Goal: Task Accomplishment & Management: Complete application form

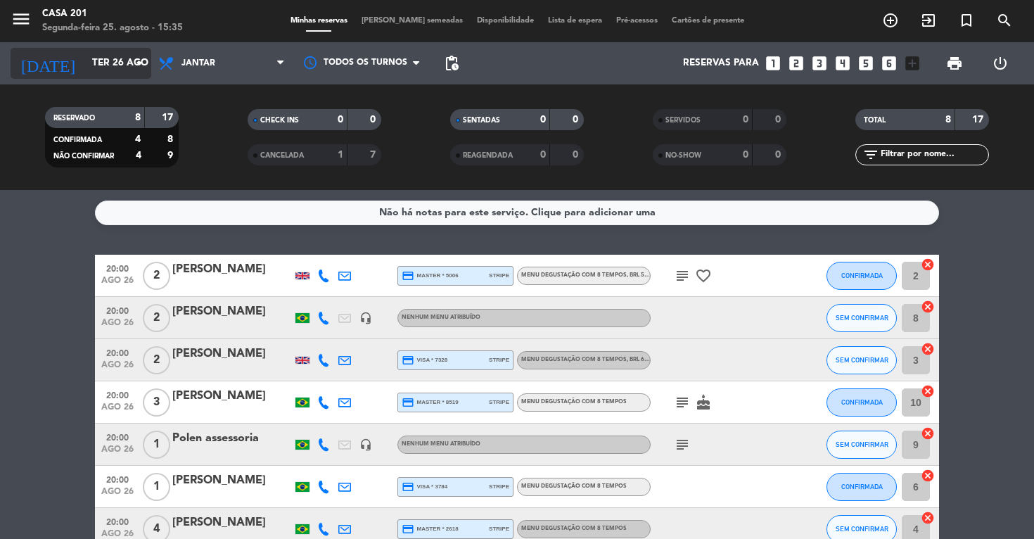
scroll to position [20, 0]
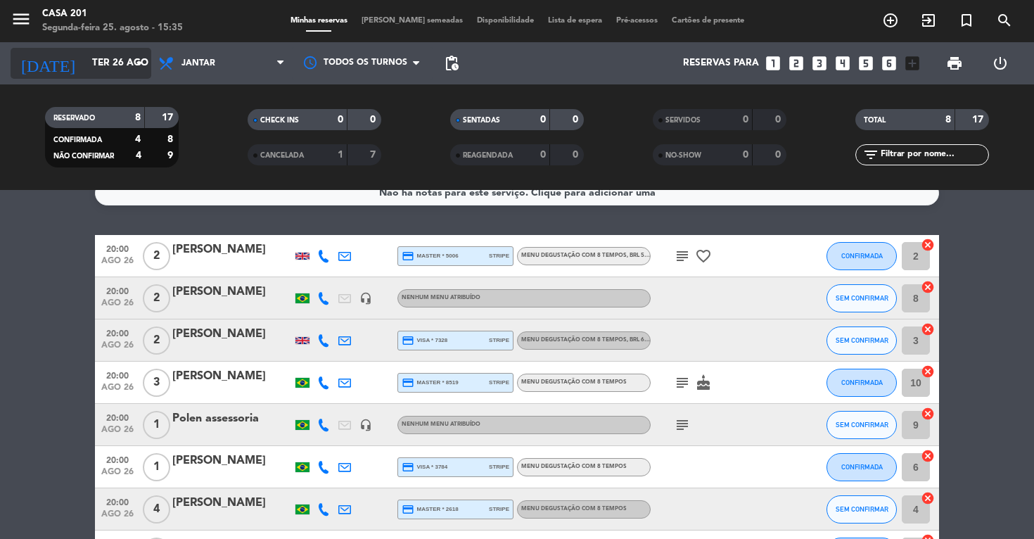
click at [85, 64] on input "Ter 26 ago" at bounding box center [148, 63] width 126 height 25
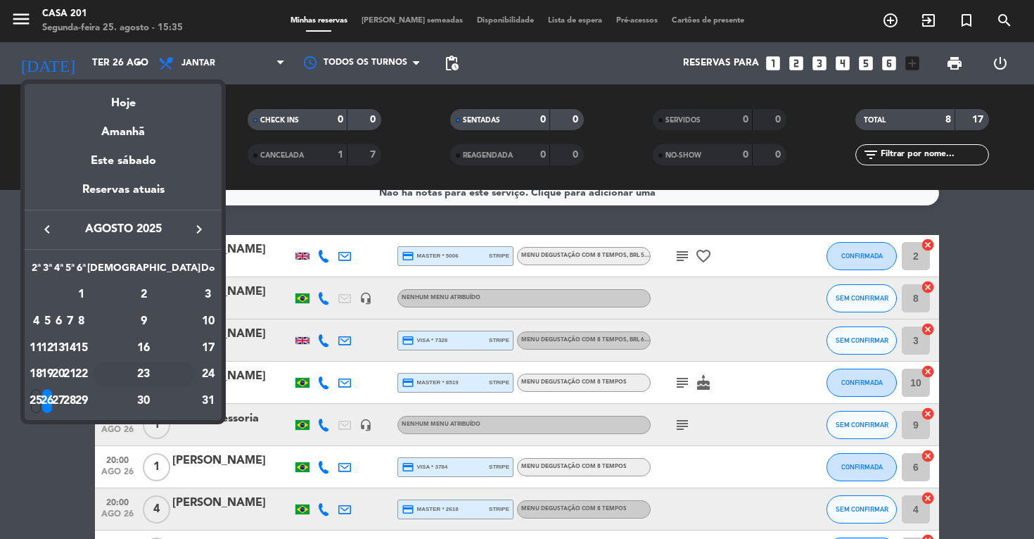
click at [181, 373] on div "23" at bounding box center [144, 374] width 102 height 24
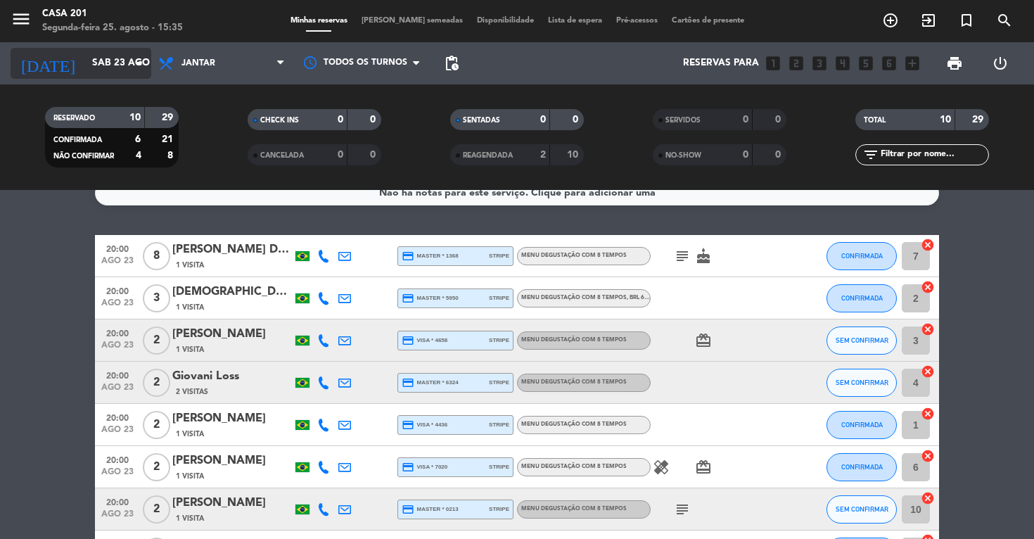
click at [85, 63] on input "Sáb 23 ago" at bounding box center [148, 63] width 126 height 25
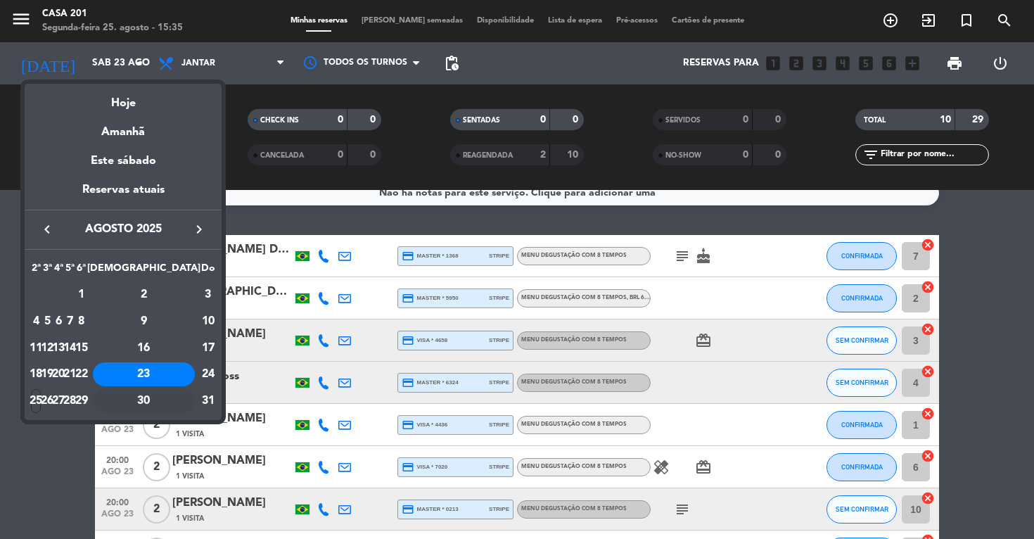
click at [178, 401] on div "30" at bounding box center [144, 401] width 102 height 24
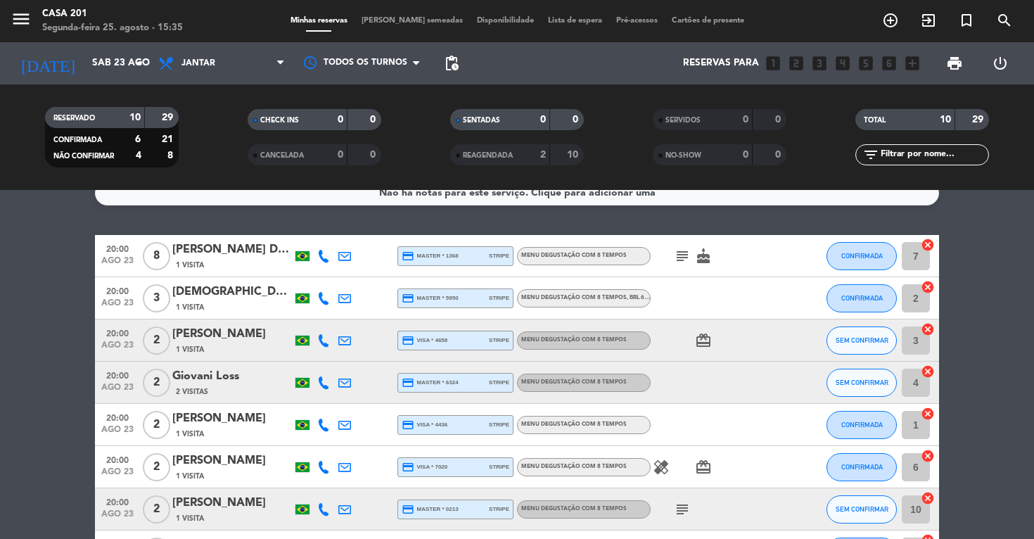
type input "Sáb 30 ago"
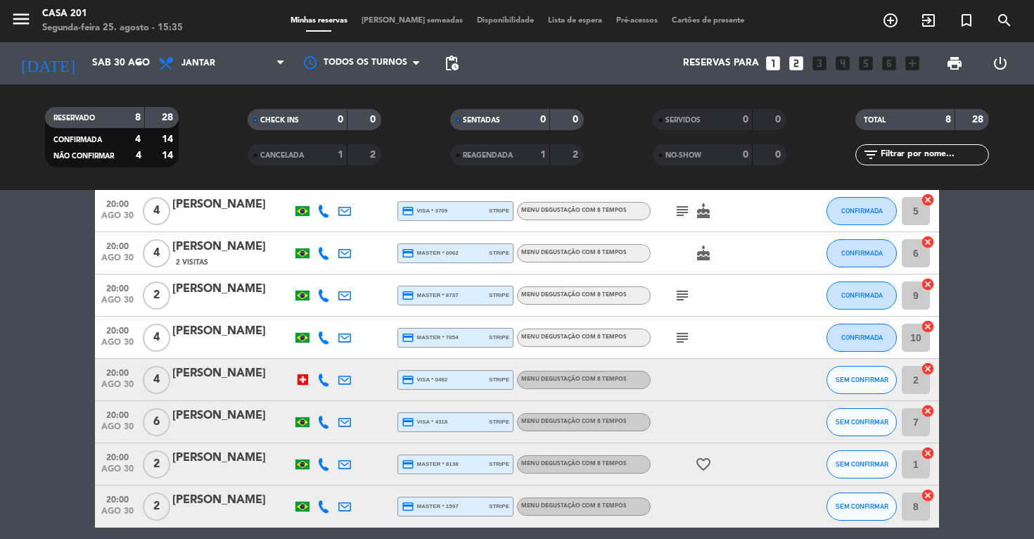
scroll to position [60, 0]
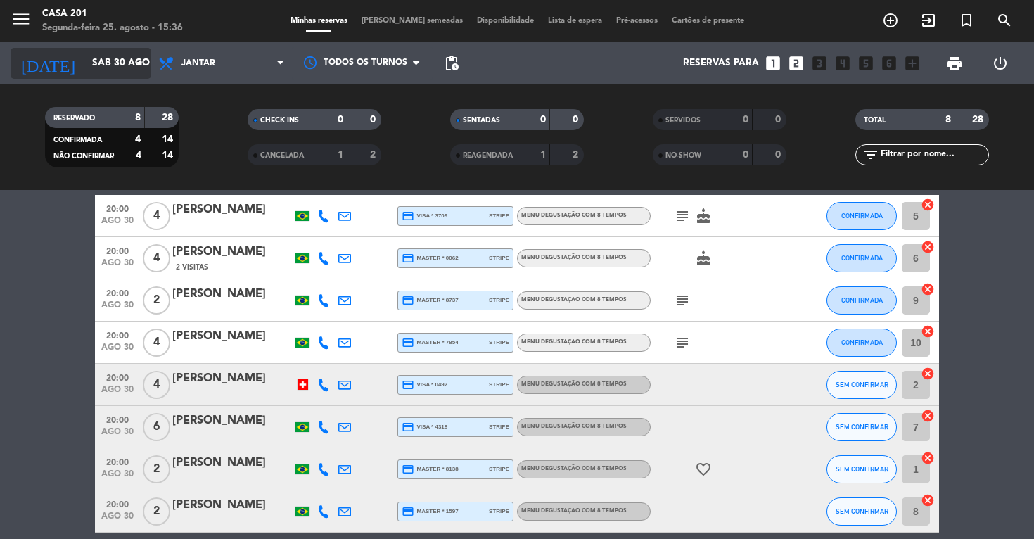
click at [85, 56] on input "Sáb 30 ago" at bounding box center [148, 63] width 126 height 25
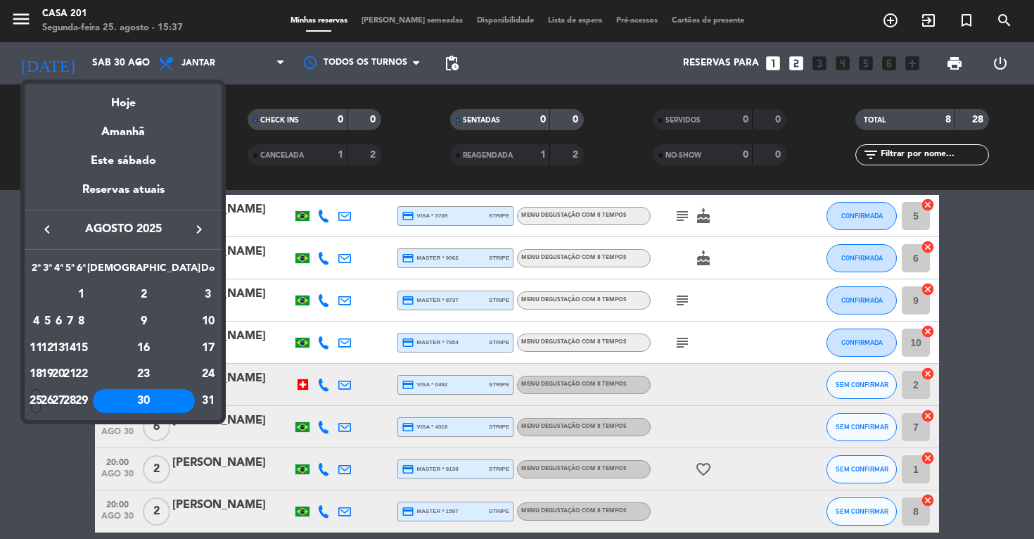
click at [74, 447] on div at bounding box center [517, 269] width 1034 height 539
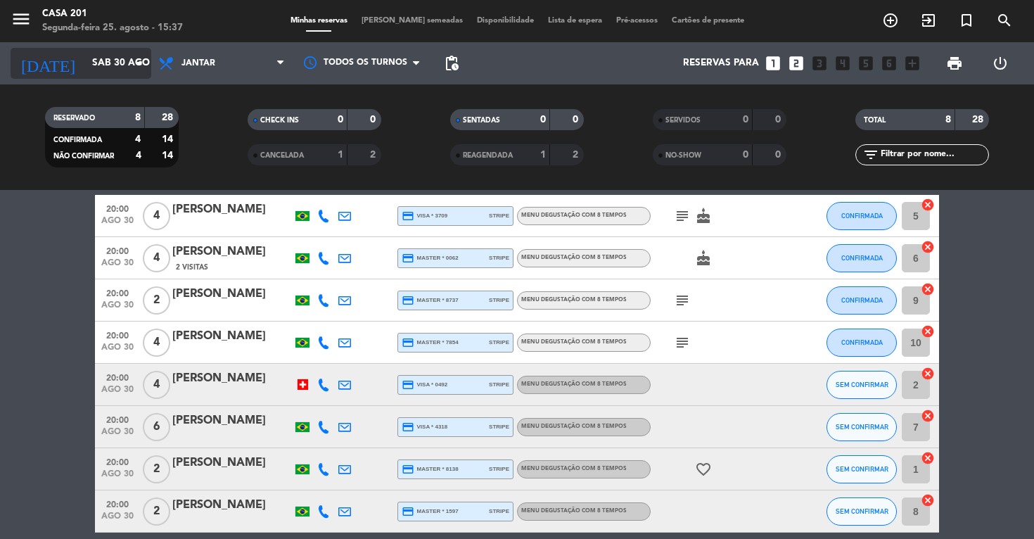
click at [85, 65] on input "Sáb 30 ago" at bounding box center [148, 63] width 126 height 25
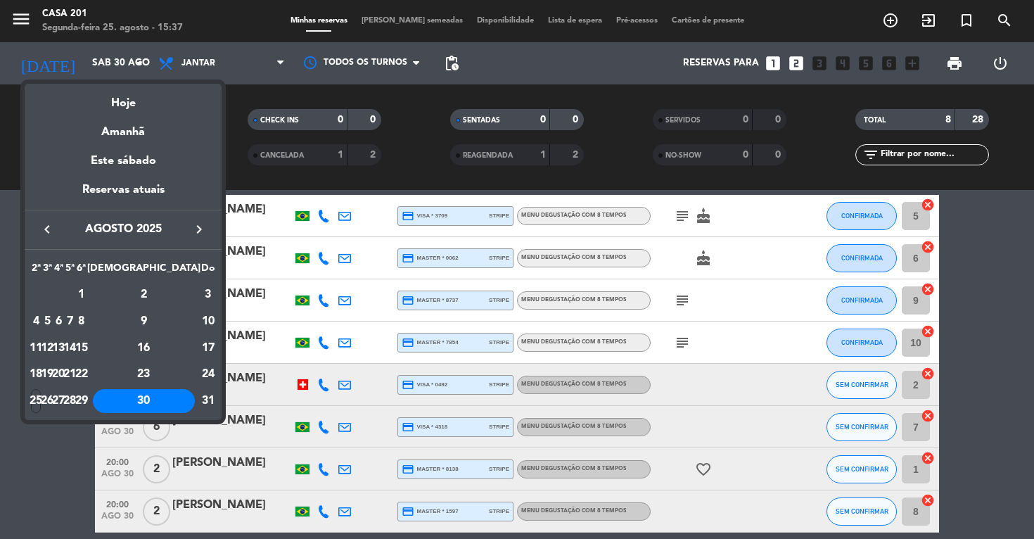
click at [198, 225] on icon "keyboard_arrow_right" at bounding box center [199, 229] width 17 height 17
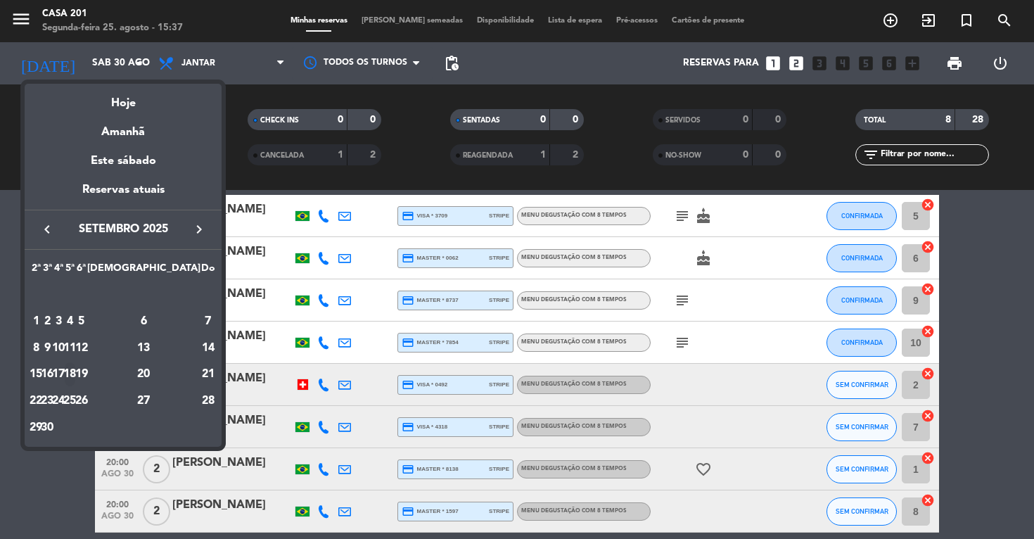
click at [75, 371] on div "18" at bounding box center [70, 374] width 11 height 24
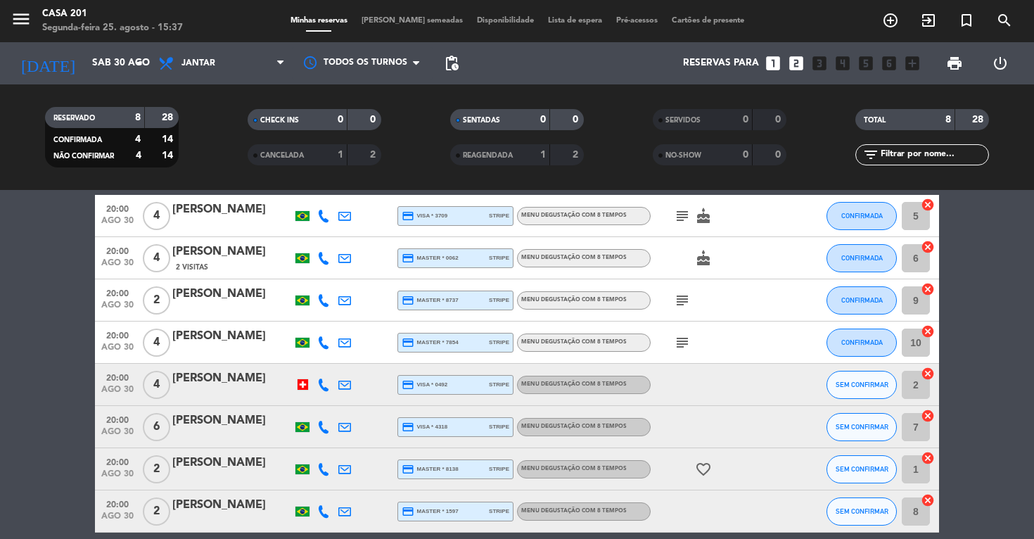
type input "Qui 18 set"
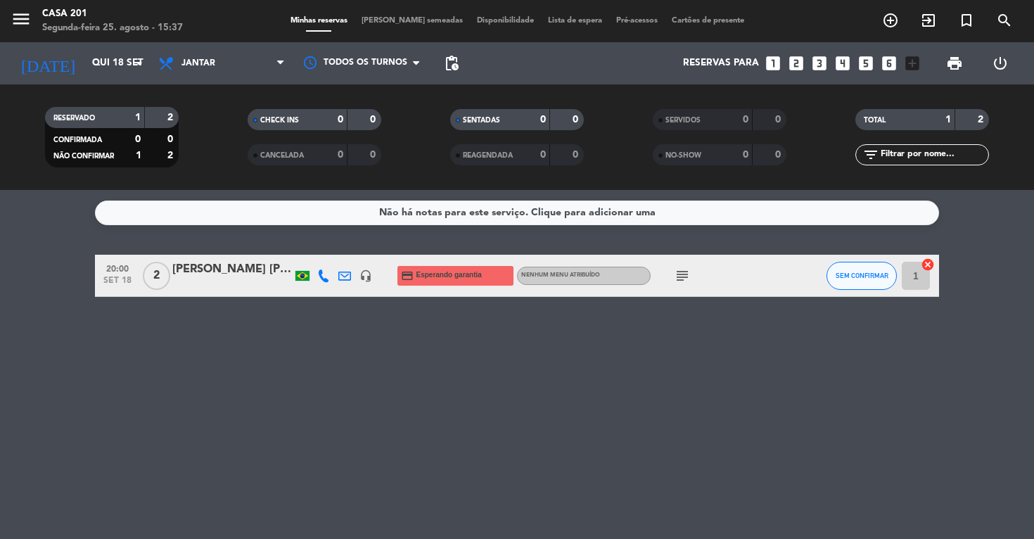
click at [398, 23] on span "[PERSON_NAME] semeadas" at bounding box center [412, 21] width 115 height 8
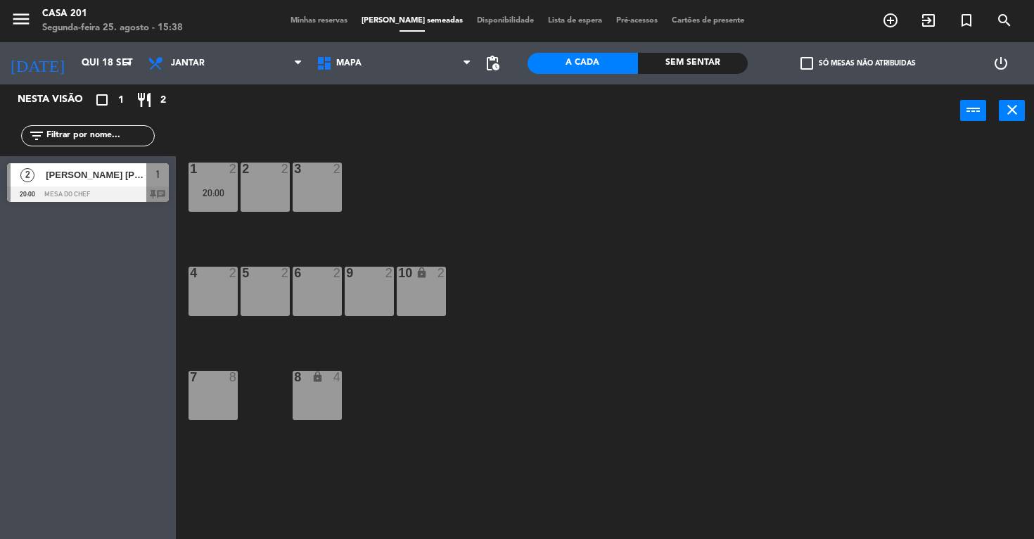
click at [334, 22] on span "Minhas reservas" at bounding box center [319, 21] width 71 height 8
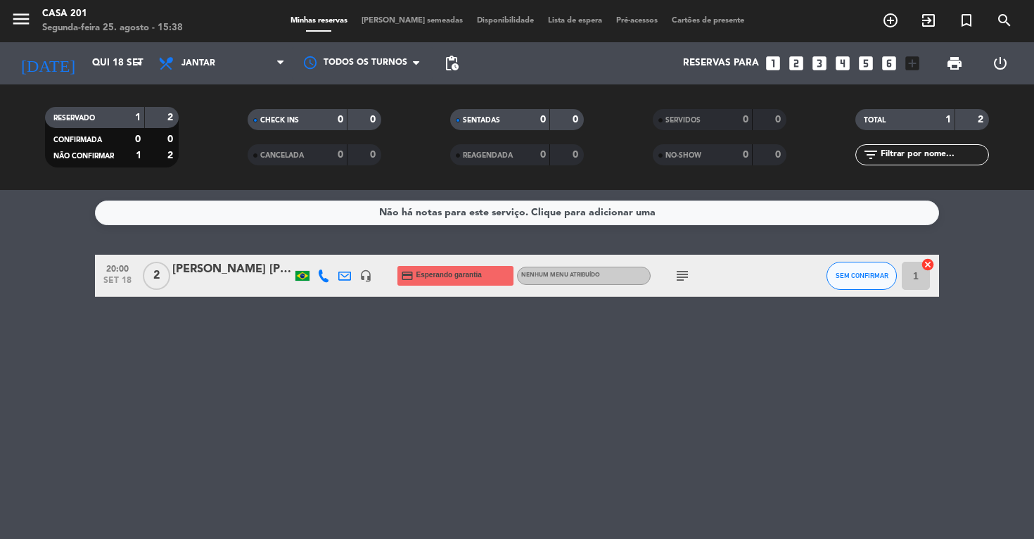
click at [841, 65] on icon "looks_4" at bounding box center [843, 63] width 18 height 18
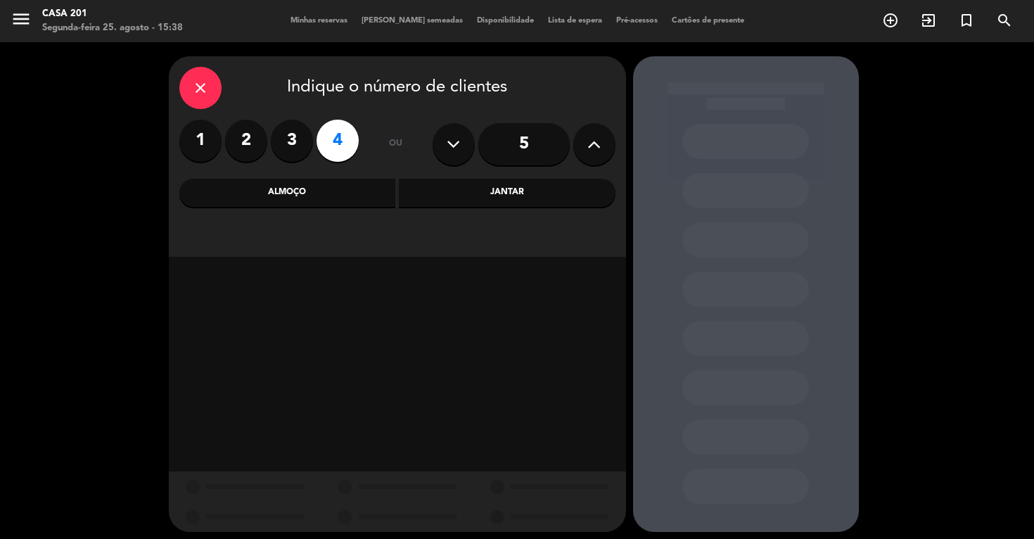
click at [501, 186] on div "Jantar" at bounding box center [507, 193] width 217 height 28
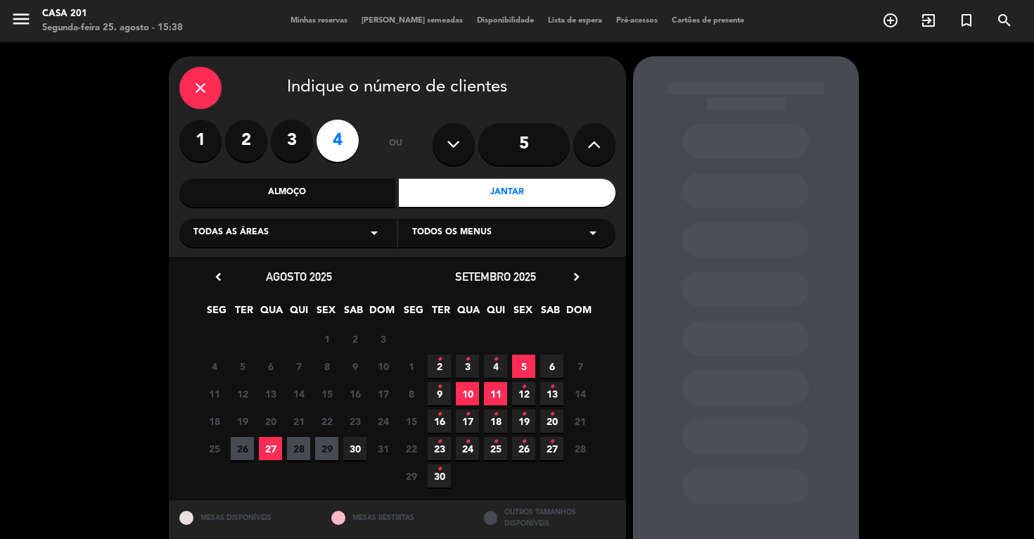
click at [500, 419] on span "18 •" at bounding box center [495, 420] width 23 height 23
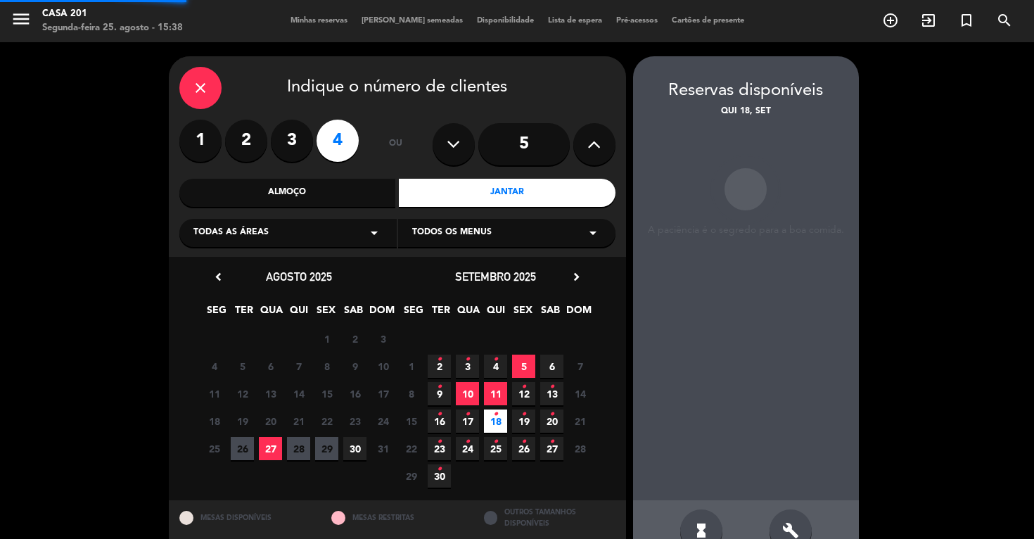
scroll to position [35, 0]
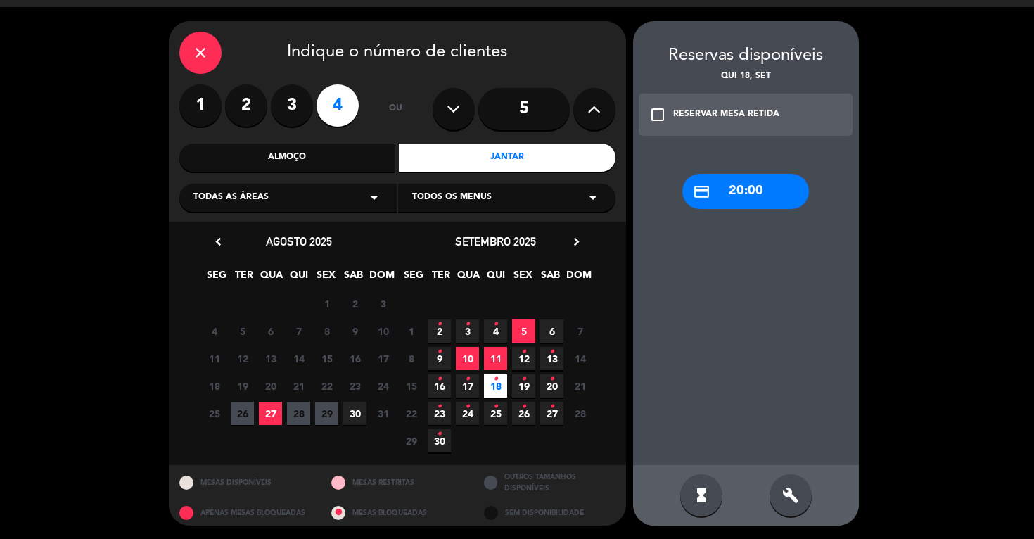
click at [735, 191] on div "credit_card 20:00" at bounding box center [745, 191] width 127 height 35
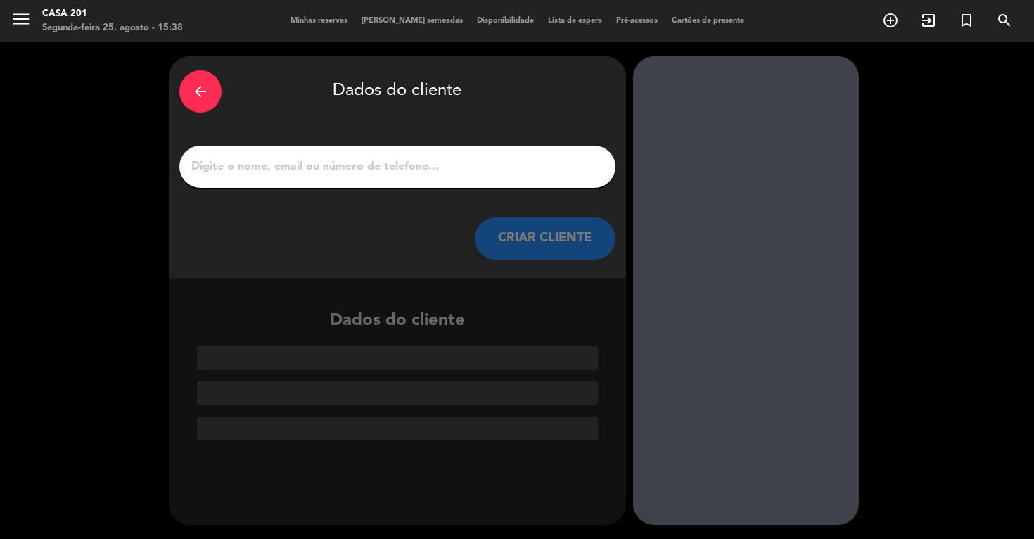
scroll to position [0, 0]
click at [378, 169] on input "1" at bounding box center [397, 167] width 415 height 20
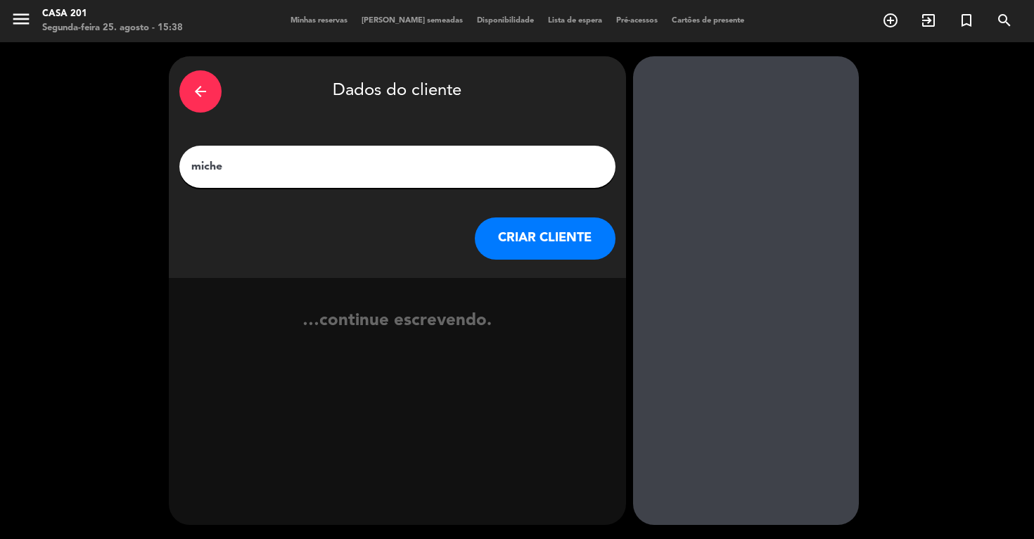
type input "[PERSON_NAME]"
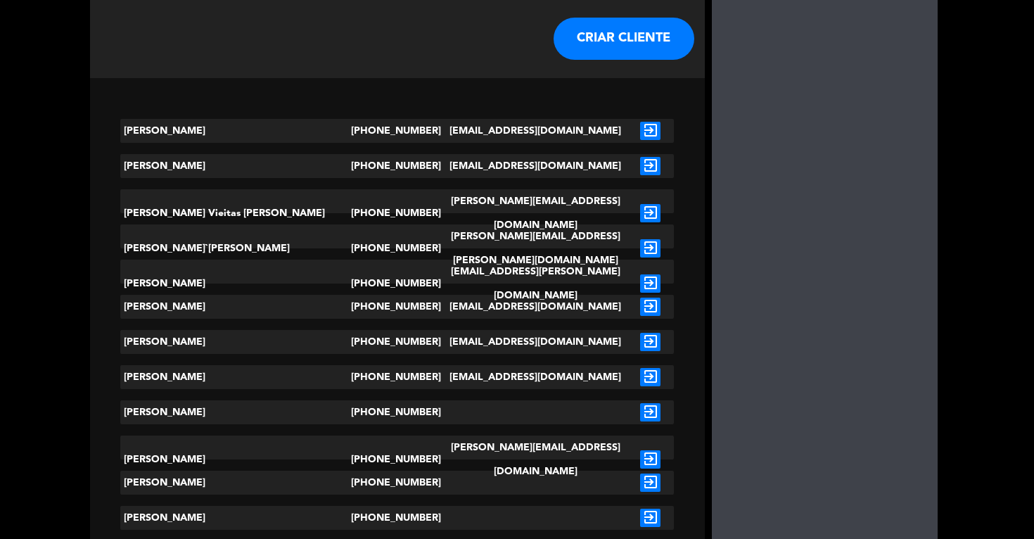
scroll to position [203, 0]
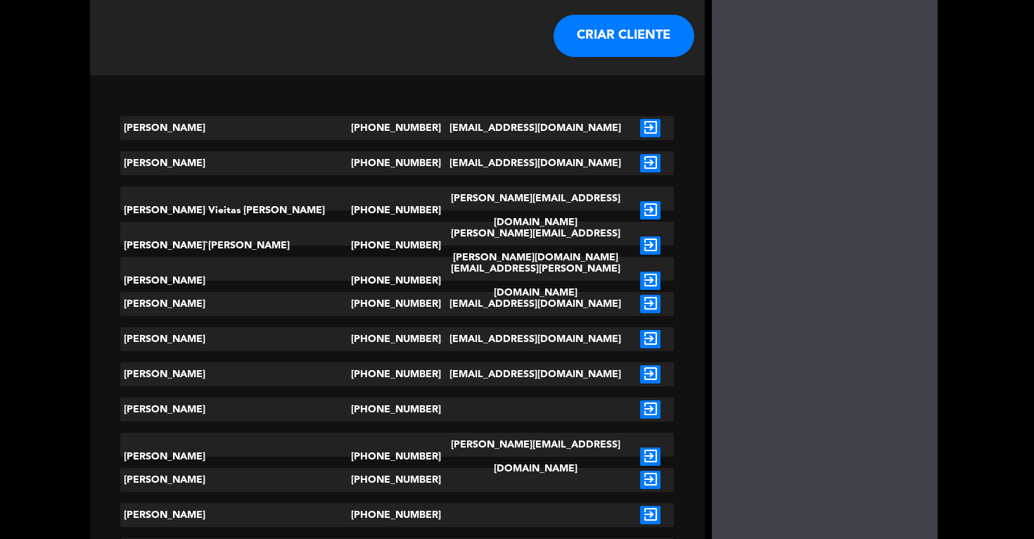
click at [640, 447] on icon "exit_to_app" at bounding box center [650, 456] width 20 height 18
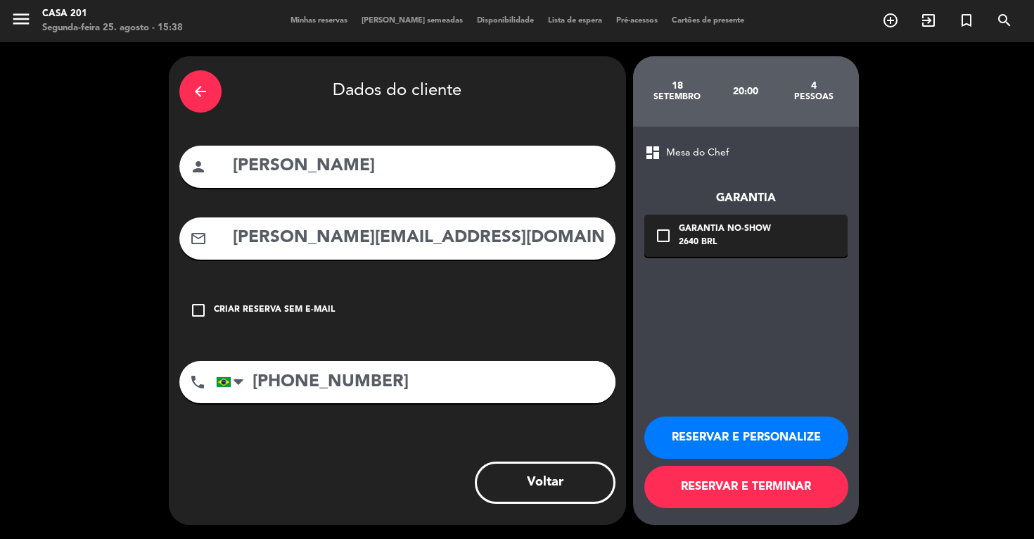
click at [665, 236] on icon "check_box_outline_blank" at bounding box center [663, 235] width 17 height 17
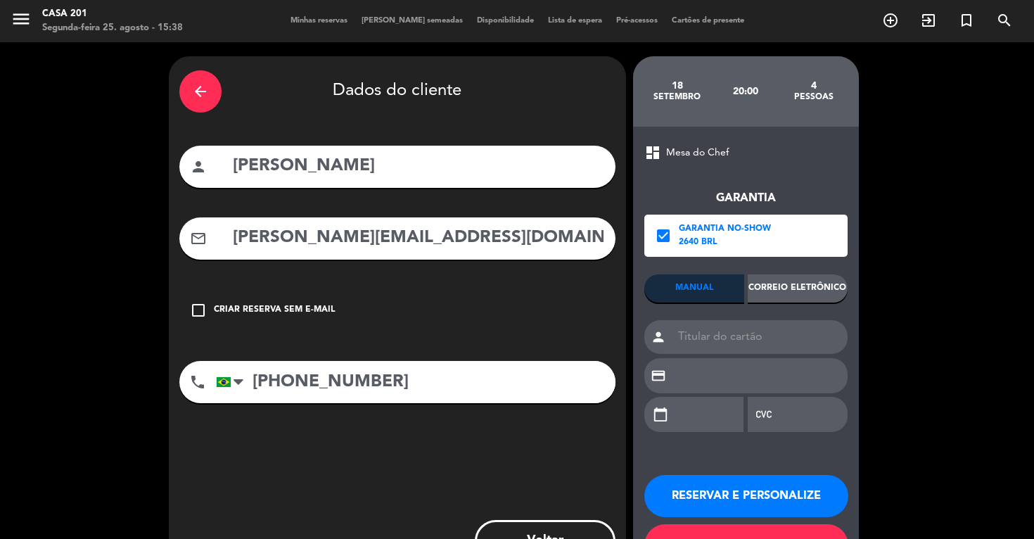
click at [805, 282] on div "Correio eletrônico" at bounding box center [798, 288] width 100 height 28
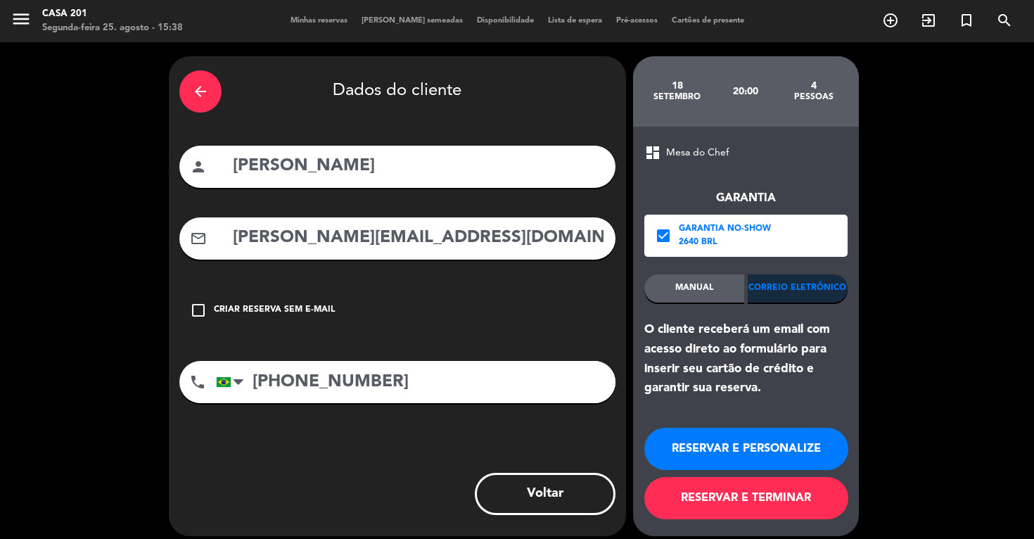
click at [739, 492] on button "RESERVAR E TERMINAR" at bounding box center [746, 498] width 204 height 42
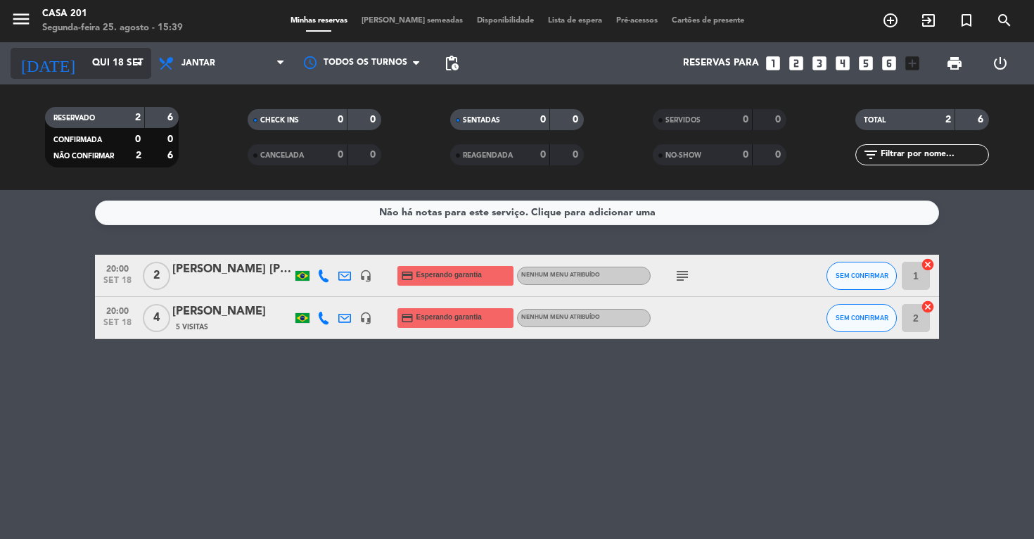
click at [85, 63] on input "Qui 18 set" at bounding box center [148, 63] width 126 height 25
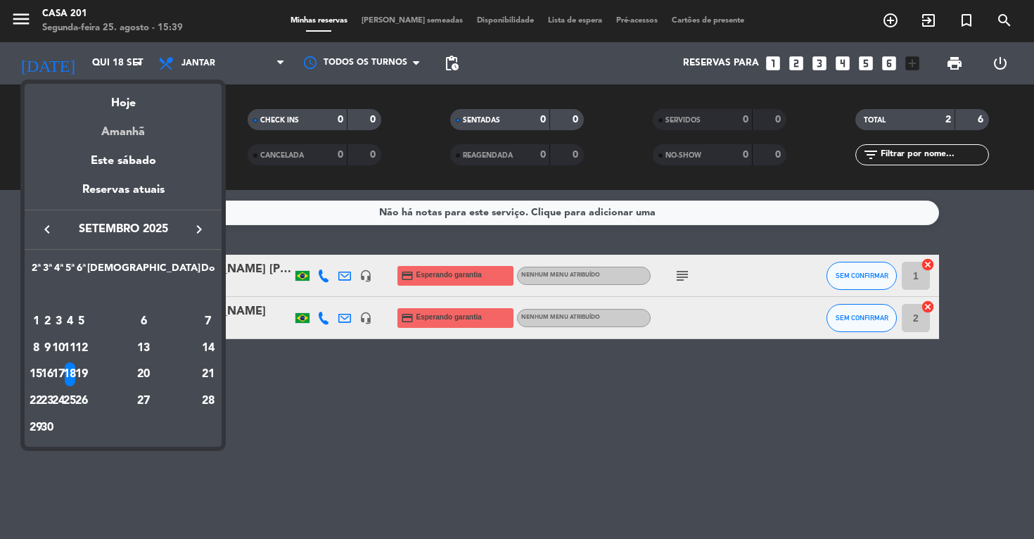
click at [131, 134] on div "Amanhã" at bounding box center [123, 127] width 197 height 29
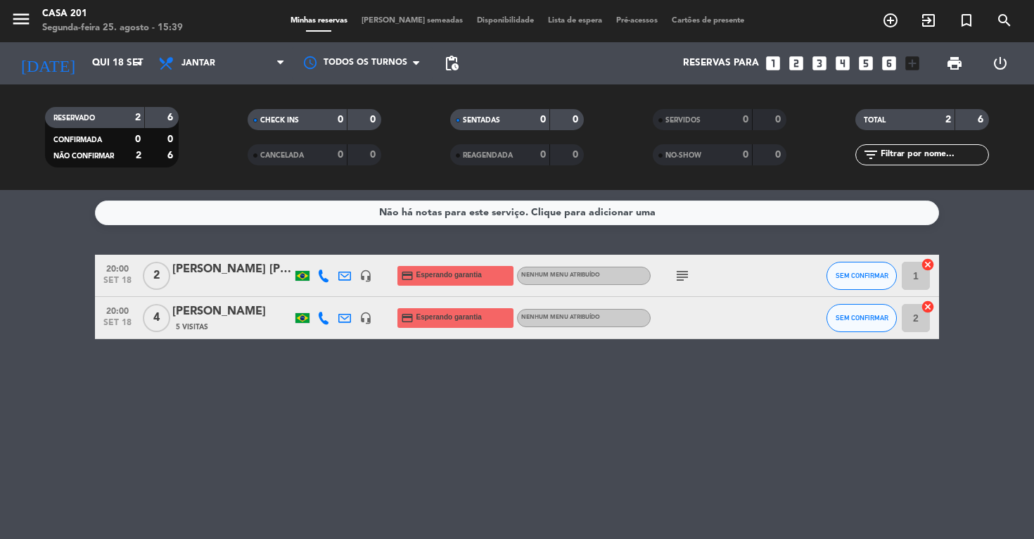
type input "Ter 26 ago"
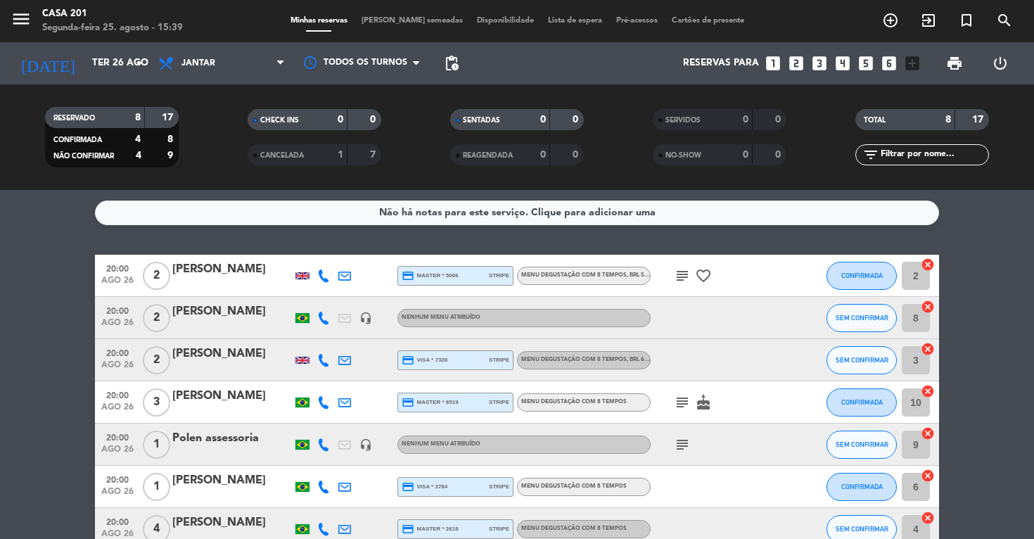
scroll to position [18, 0]
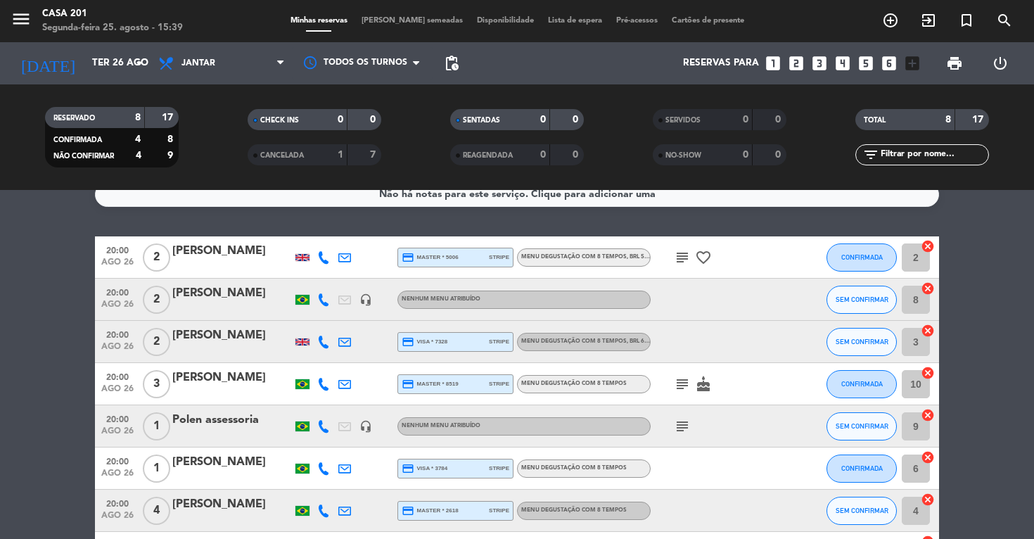
click at [680, 386] on icon "subject" at bounding box center [682, 384] width 17 height 17
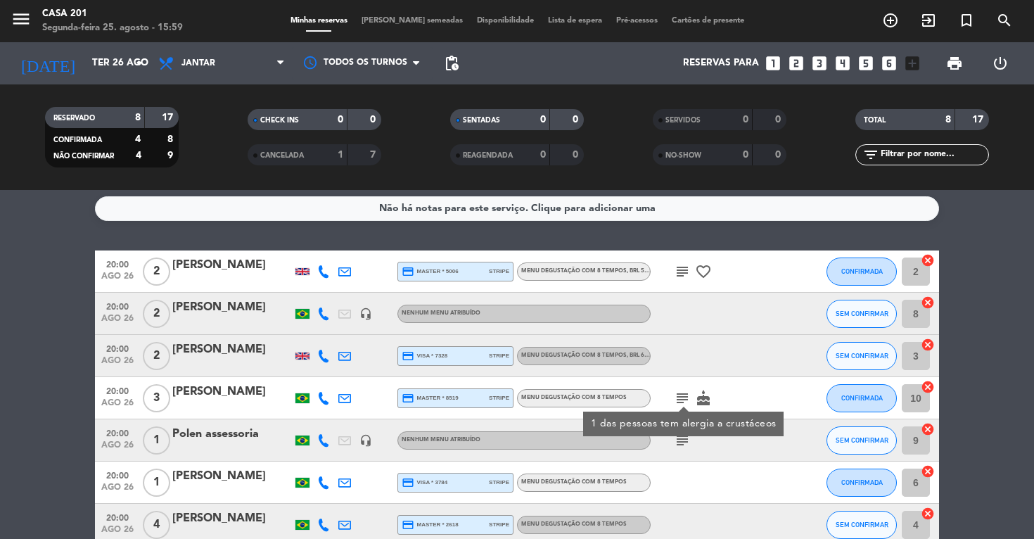
scroll to position [1, 0]
